Goal: Task Accomplishment & Management: Complete application form

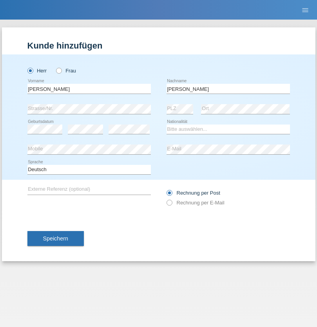
type input "[PERSON_NAME]"
select select "PL"
select select "C"
select select "11"
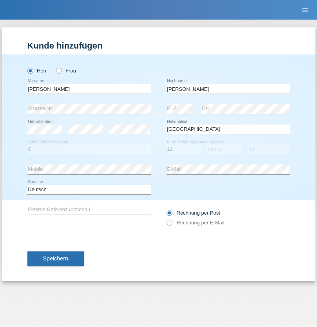
select select "03"
select select "2021"
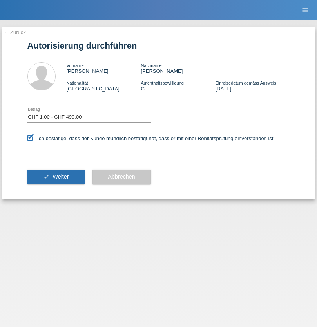
select select "1"
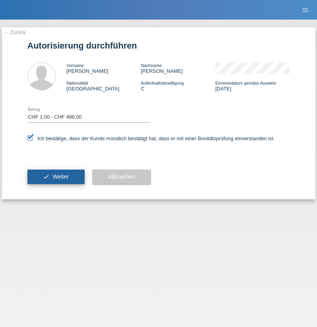
click at [56, 177] on span "Weiter" at bounding box center [60, 177] width 16 height 6
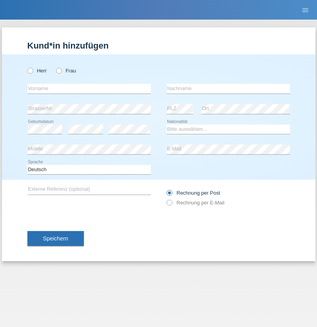
radio input "true"
click at [89, 89] on input "text" at bounding box center [88, 89] width 123 height 10
type input "Santa"
click at [228, 89] on input "text" at bounding box center [227, 89] width 123 height 10
type input "[PERSON_NAME]"
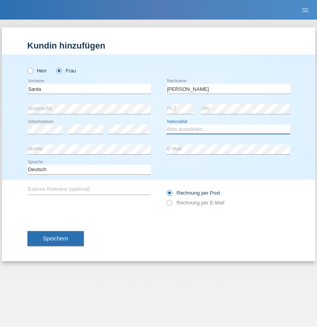
select select "HU"
select select "C"
select select "21"
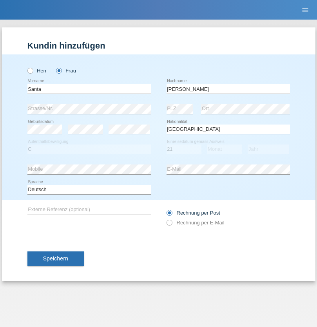
select select "05"
select select "2021"
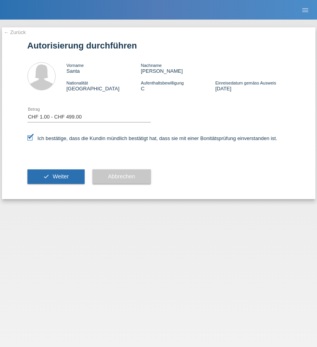
select select "1"
click at [56, 177] on span "Weiter" at bounding box center [60, 177] width 16 height 6
